Goal: Information Seeking & Learning: Learn about a topic

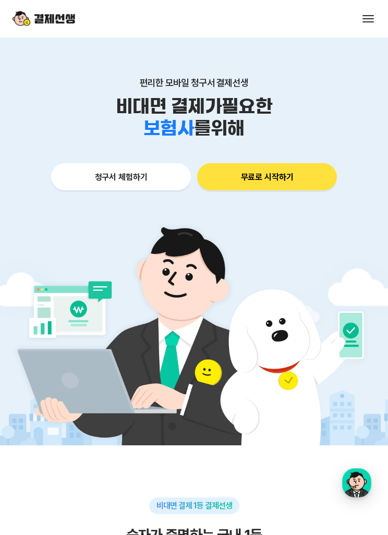
click at [368, 20] on button at bounding box center [368, 18] width 15 height 15
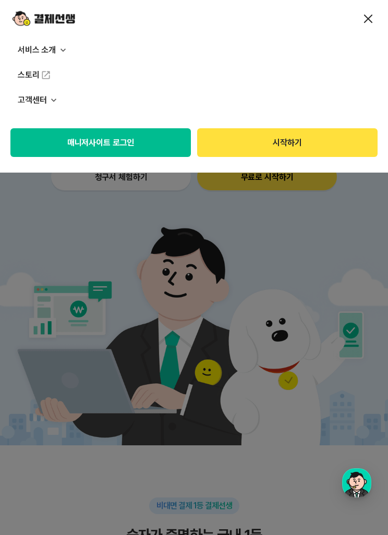
click at [67, 52] on img at bounding box center [63, 50] width 10 height 10
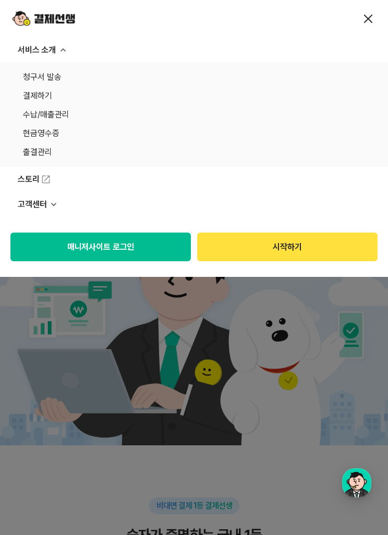
click at [128, 99] on link "결제하기" at bounding box center [194, 96] width 342 height 15
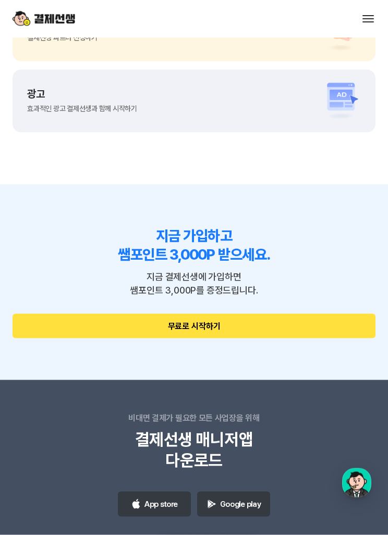
scroll to position [2992, 0]
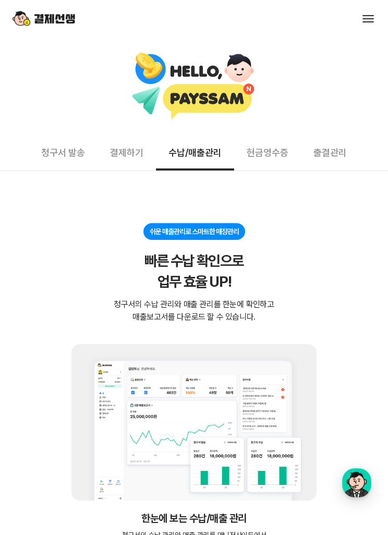
scroll to position [3025, 0]
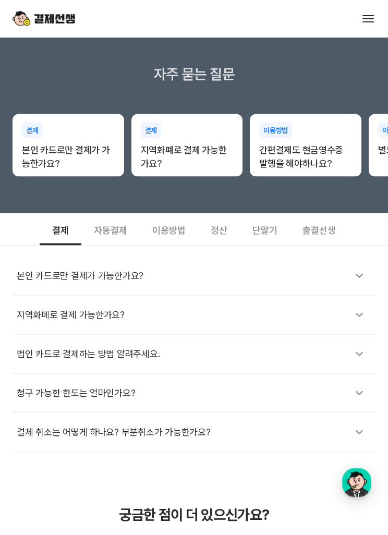
scroll to position [162, 0]
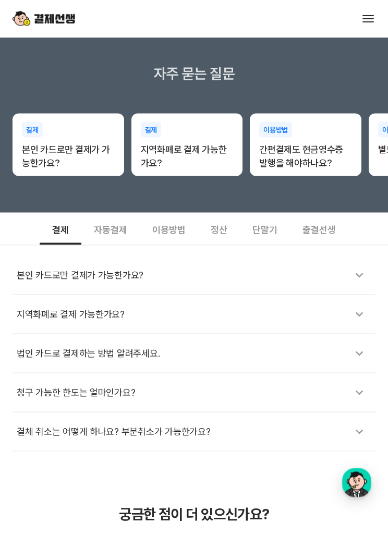
click at [219, 228] on div "정산" at bounding box center [219, 229] width 42 height 32
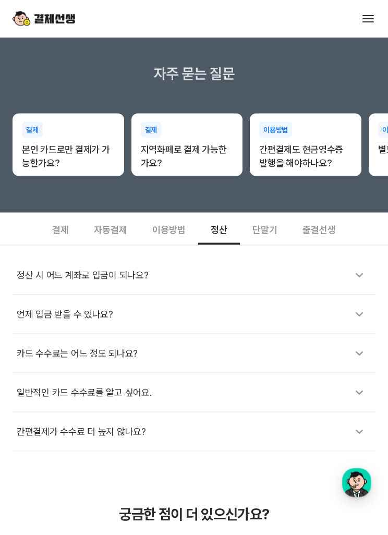
scroll to position [163, 0]
click at [220, 276] on div "정산 시 어느 계좌로 입금이 되나요?" at bounding box center [194, 275] width 355 height 24
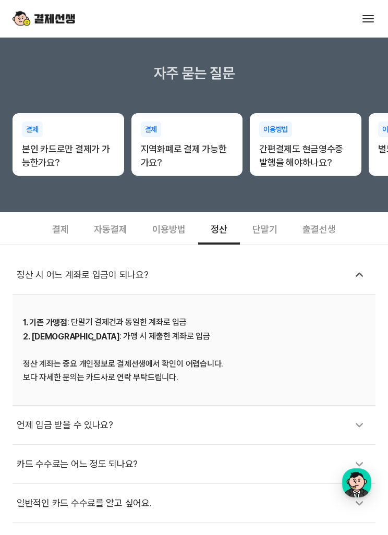
click at [178, 436] on div "언제 입금 받을 수 있나요?" at bounding box center [194, 425] width 355 height 24
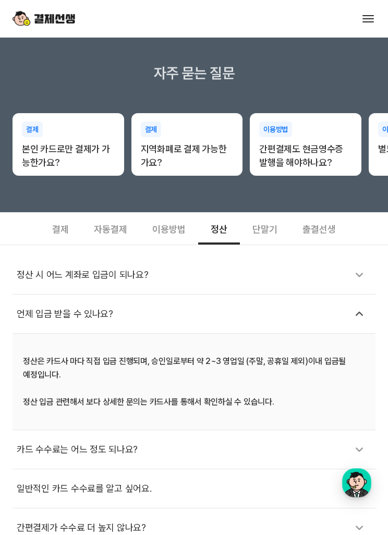
click at [170, 235] on div "이용방법" at bounding box center [169, 228] width 58 height 32
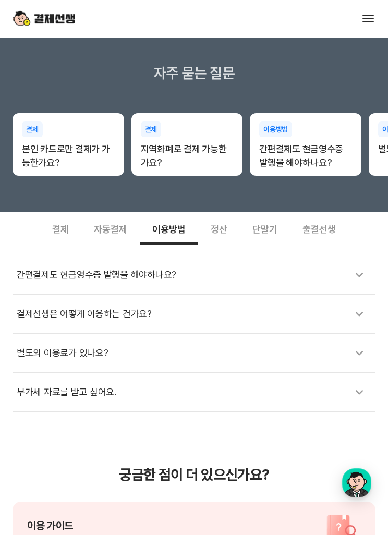
click at [167, 348] on div "별도의 이용료가 있나요?" at bounding box center [194, 353] width 355 height 24
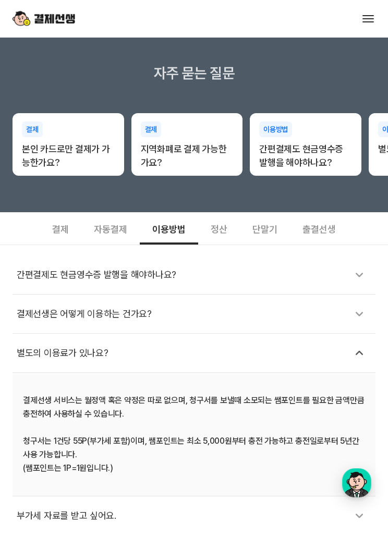
click at [224, 318] on div "결제선생은 어떻게 이용하는 건가요?" at bounding box center [194, 314] width 355 height 24
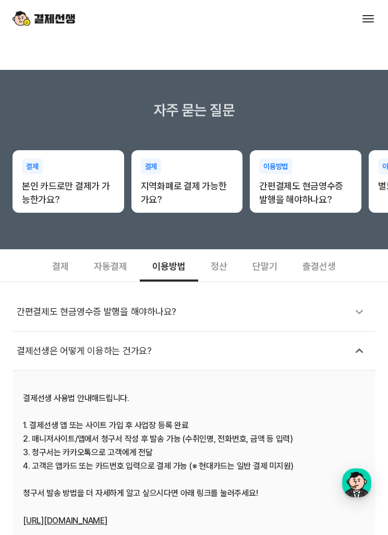
scroll to position [0, 0]
